Goal: Task Accomplishment & Management: Use online tool/utility

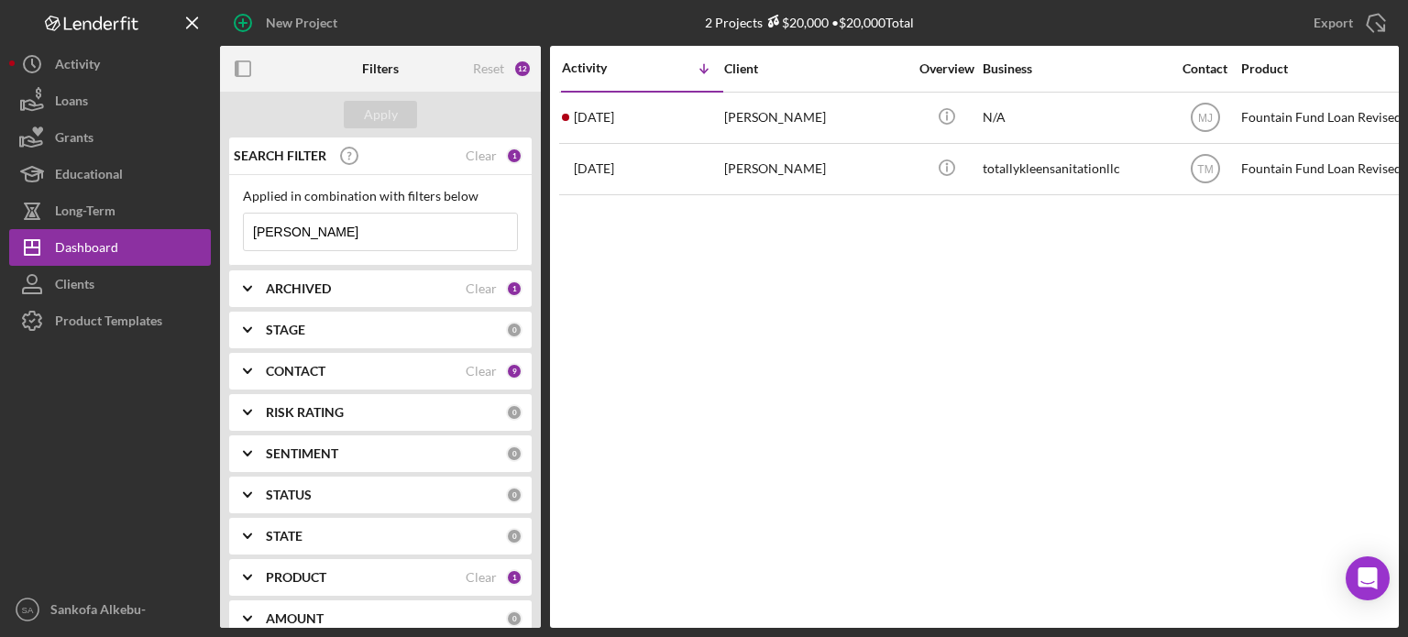
click at [380, 239] on input "[PERSON_NAME]" at bounding box center [380, 232] width 273 height 37
drag, startPoint x: 285, startPoint y: 230, endPoint x: 215, endPoint y: 237, distance: 70.0
click at [215, 237] on div "New Project 2 Projects $20,000 • $20,000 Total bates Export Icon/Export Filters…" at bounding box center [704, 314] width 1390 height 628
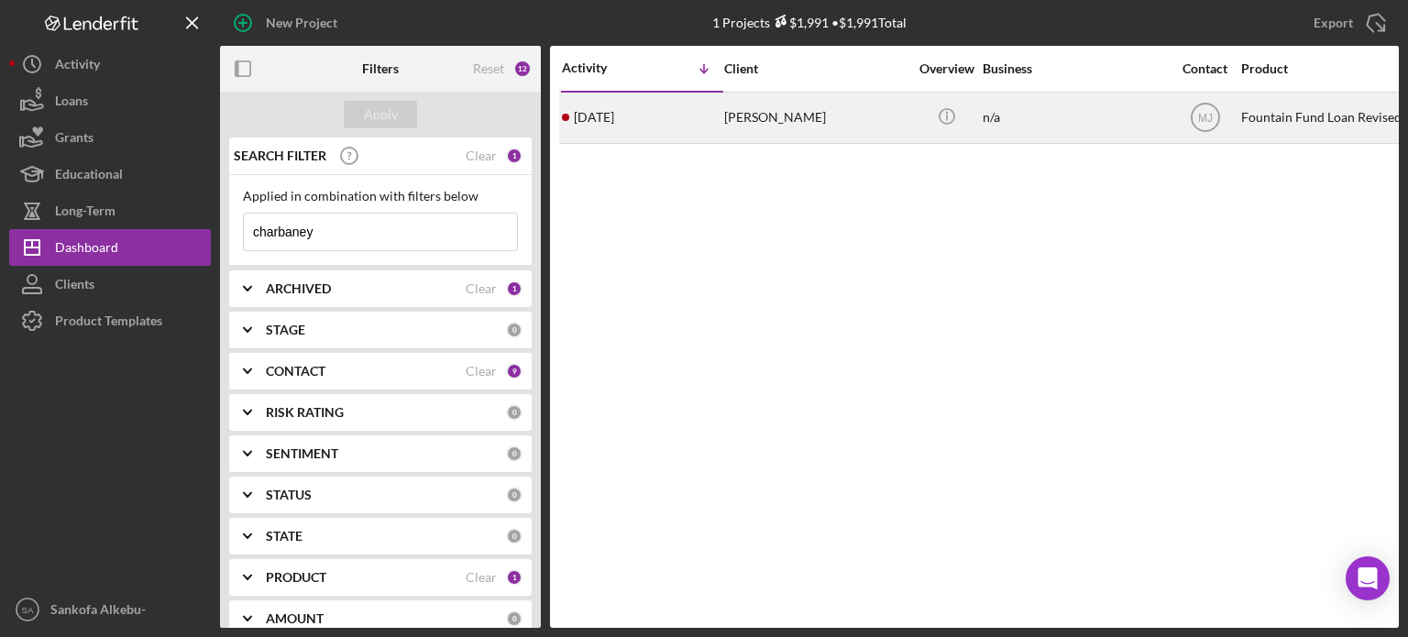
type input "charbaney"
click at [983, 127] on div "n/a" at bounding box center [1074, 118] width 183 height 49
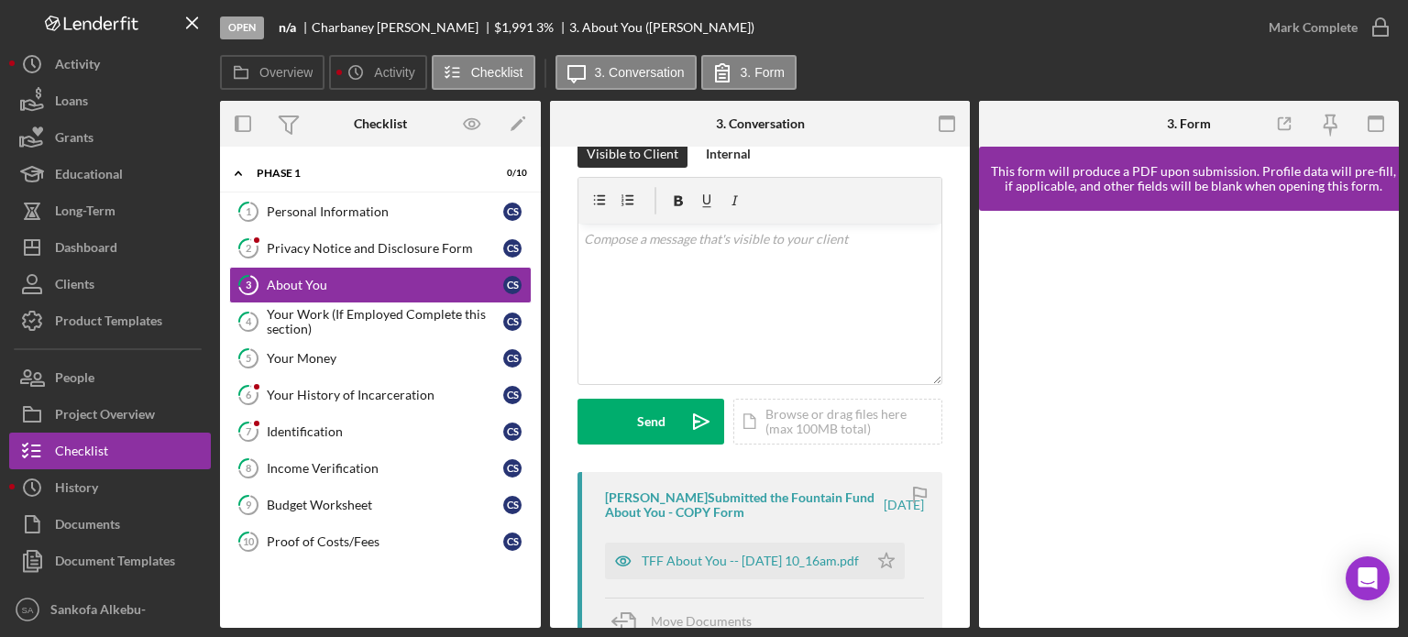
scroll to position [38, 0]
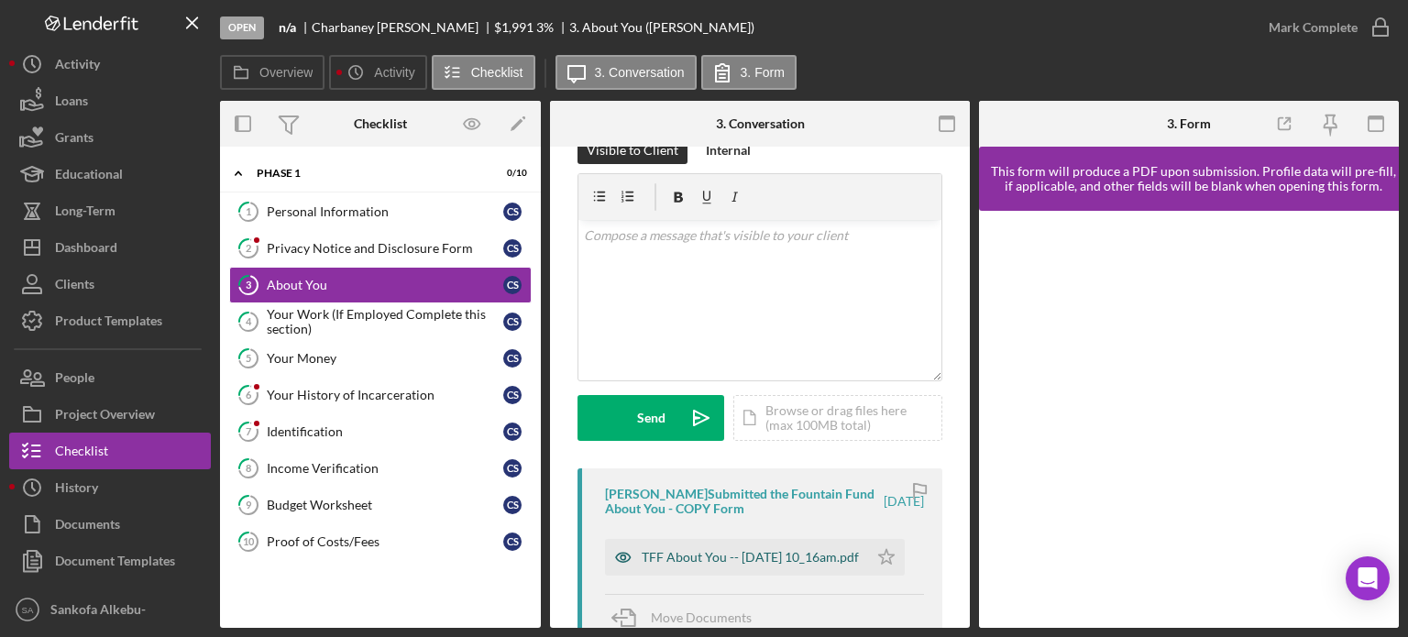
click at [736, 562] on div "TFF About You -- 2025-09-23 10_16am.pdf" at bounding box center [750, 557] width 217 height 15
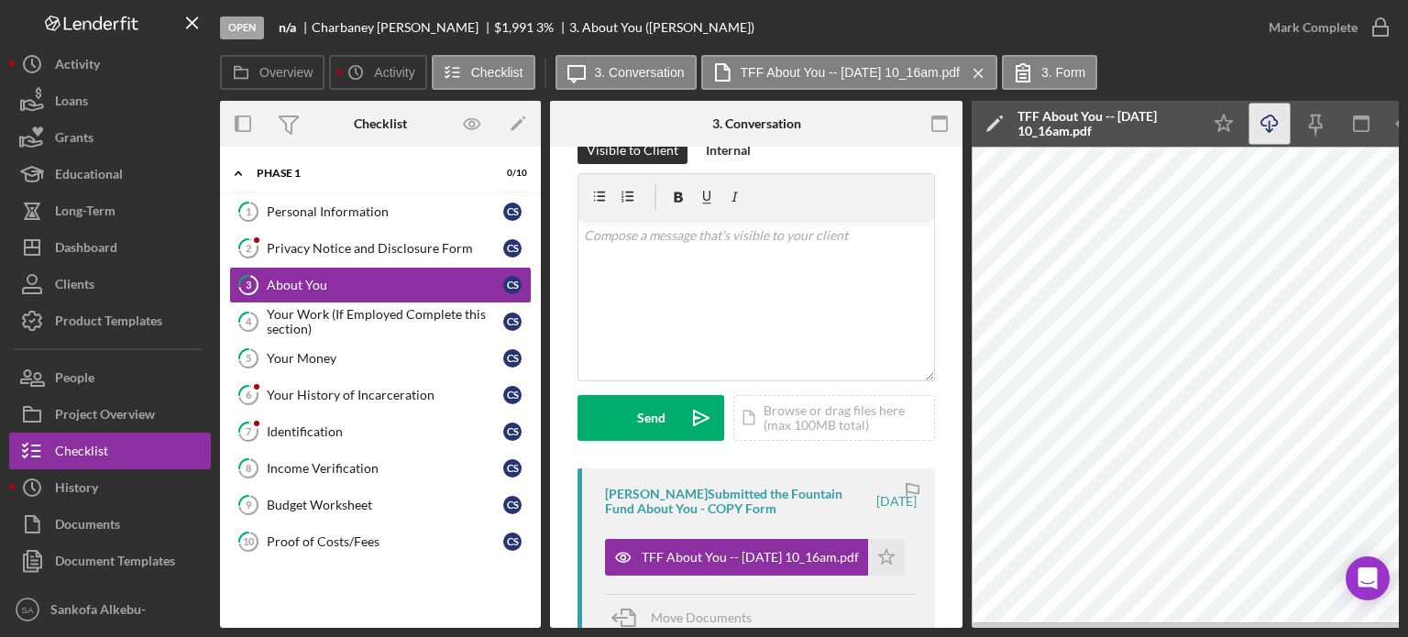
click at [1283, 124] on icon "Icon/Download" at bounding box center [1270, 124] width 41 height 41
